Goal: Information Seeking & Learning: Check status

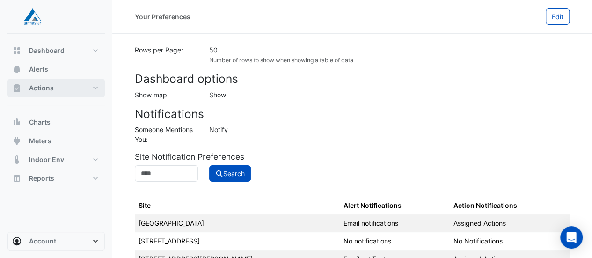
click at [42, 85] on span "Actions" at bounding box center [41, 87] width 25 height 9
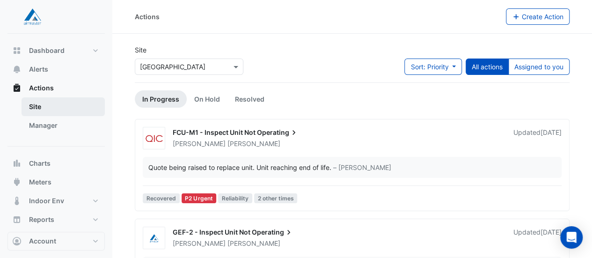
click at [68, 110] on link "Site" at bounding box center [63, 106] width 83 height 19
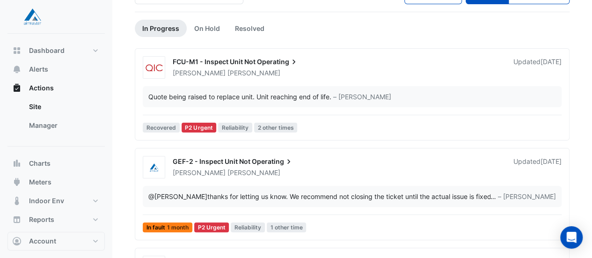
scroll to position [70, 0]
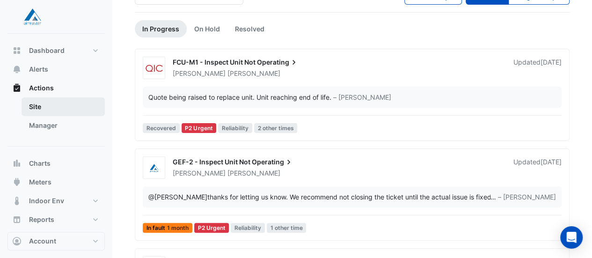
click at [33, 105] on link "Site" at bounding box center [63, 106] width 83 height 19
click at [36, 105] on link "Site" at bounding box center [63, 106] width 83 height 19
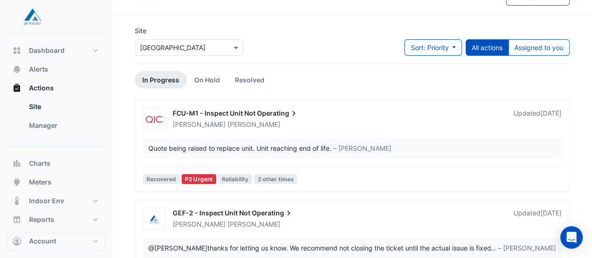
scroll to position [0, 0]
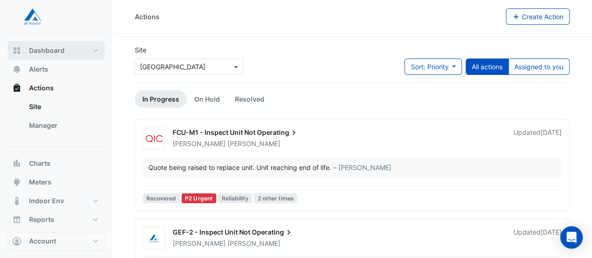
click at [35, 59] on button "Dashboard" at bounding box center [55, 50] width 97 height 19
select select "**"
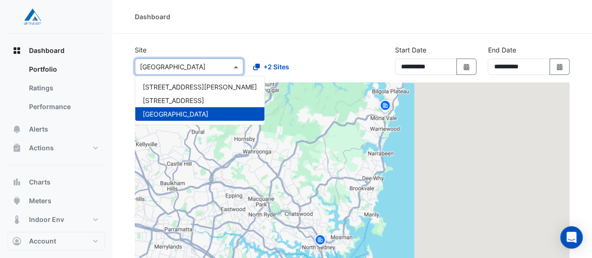
click at [234, 65] on span at bounding box center [237, 67] width 12 height 10
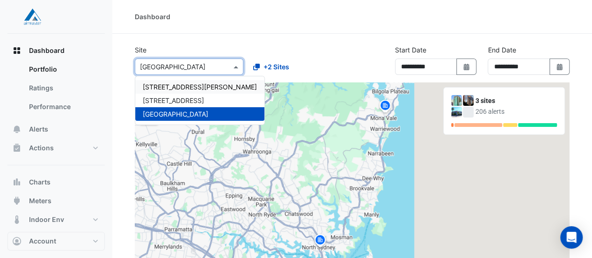
click at [181, 87] on span "[STREET_ADDRESS][PERSON_NAME]" at bounding box center [200, 87] width 114 height 8
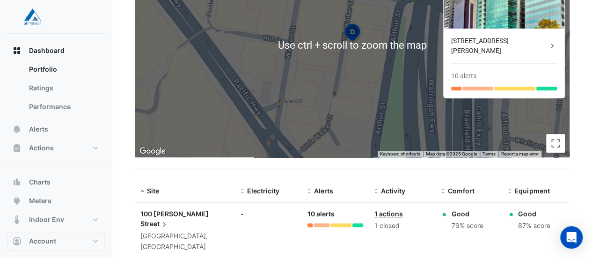
scroll to position [164, 0]
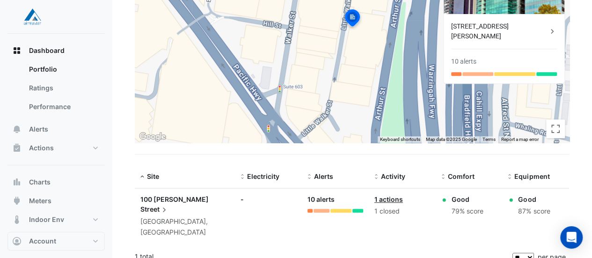
click at [169, 204] on span "Street" at bounding box center [154, 209] width 29 height 10
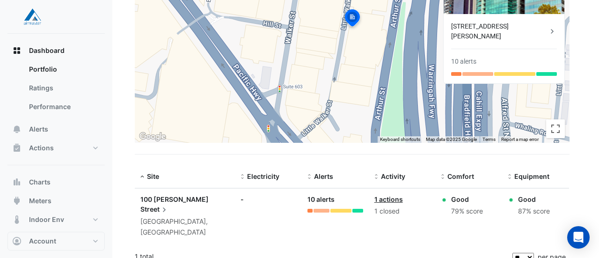
click at [181, 200] on ngb-offcanvas-backdrop at bounding box center [299, 129] width 599 height 258
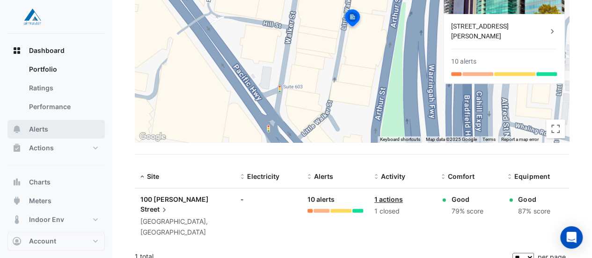
click at [47, 131] on span "Alerts" at bounding box center [38, 128] width 19 height 9
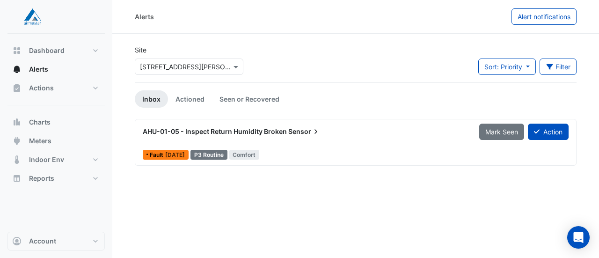
click at [306, 134] on span "Sensor" at bounding box center [304, 131] width 32 height 9
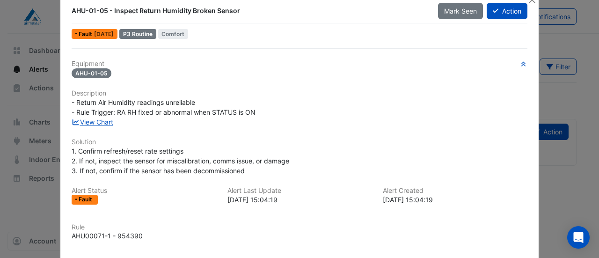
scroll to position [2, 0]
